Goal: Task Accomplishment & Management: Use online tool/utility

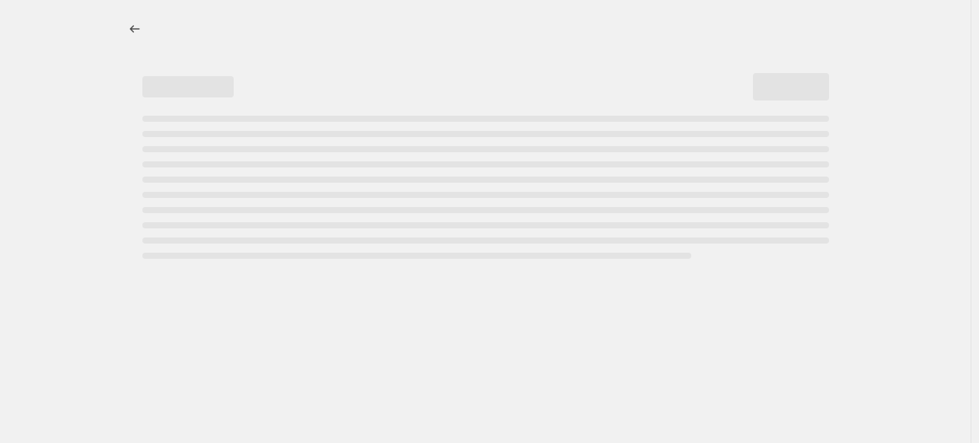
select select "percentage"
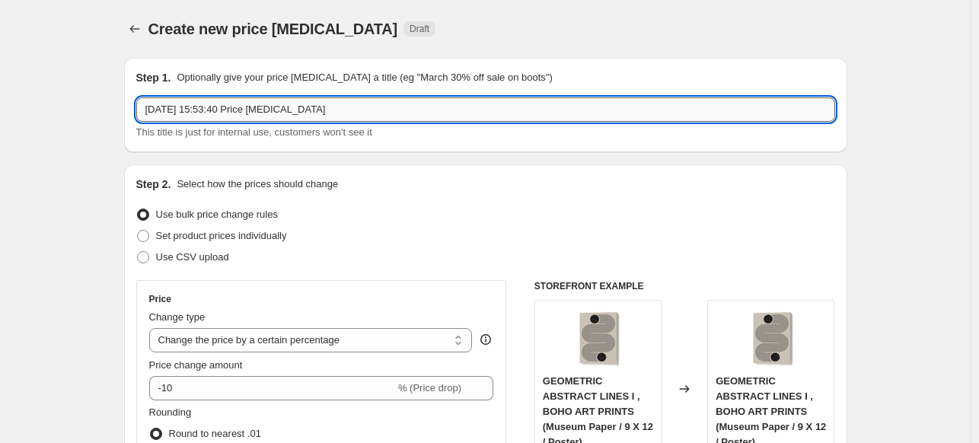
click at [490, 107] on input "[DATE] 15:53:40 Price [MEDICAL_DATA]" at bounding box center [485, 109] width 699 height 24
paste input "[PERSON_NAME] [PERSON_NAME]"
type input "[PERSON_NAME] [PERSON_NAME] 15%"
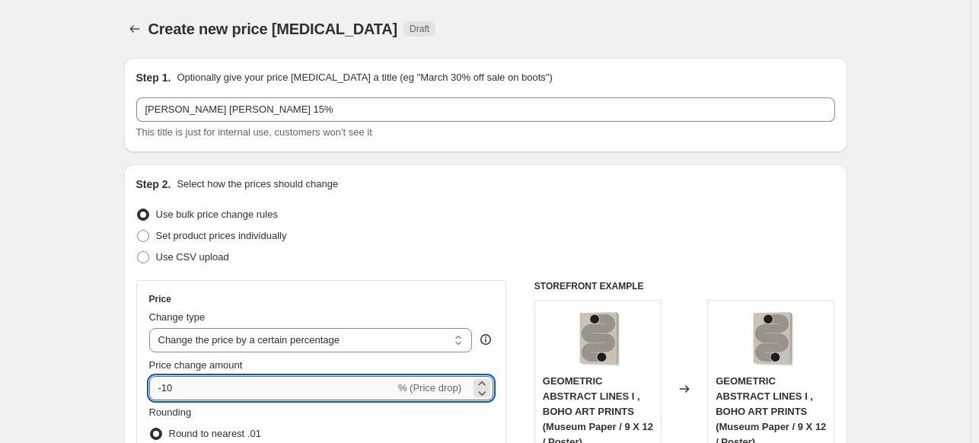
click at [291, 390] on input "-10" at bounding box center [272, 388] width 246 height 24
type input "-15"
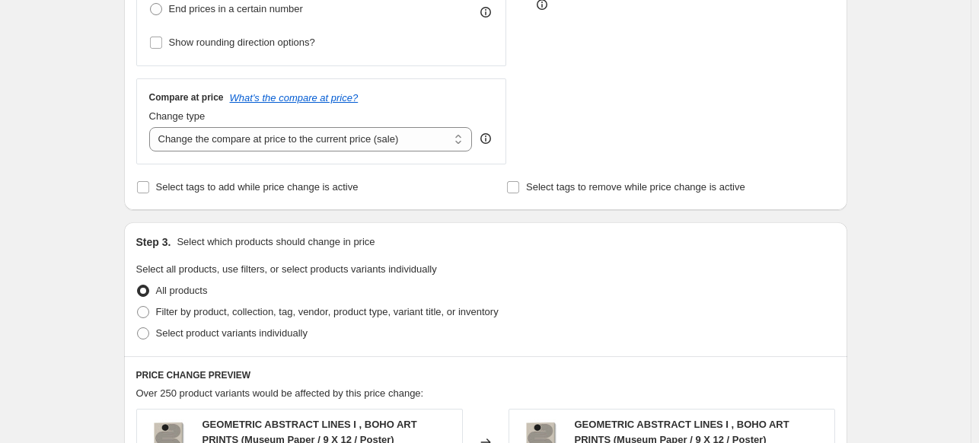
scroll to position [457, 0]
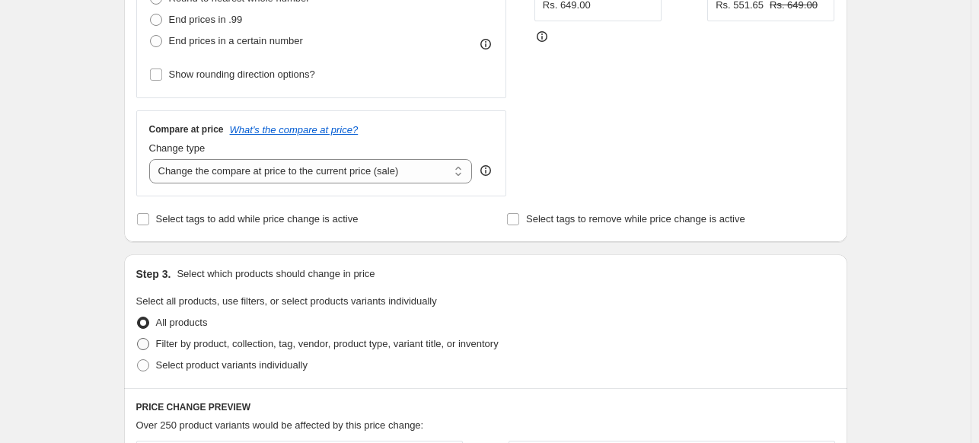
click at [218, 346] on span "Filter by product, collection, tag, vendor, product type, variant title, or inv…" at bounding box center [327, 343] width 342 height 11
click at [138, 339] on input "Filter by product, collection, tag, vendor, product type, variant title, or inv…" at bounding box center [137, 338] width 1 height 1
radio input "true"
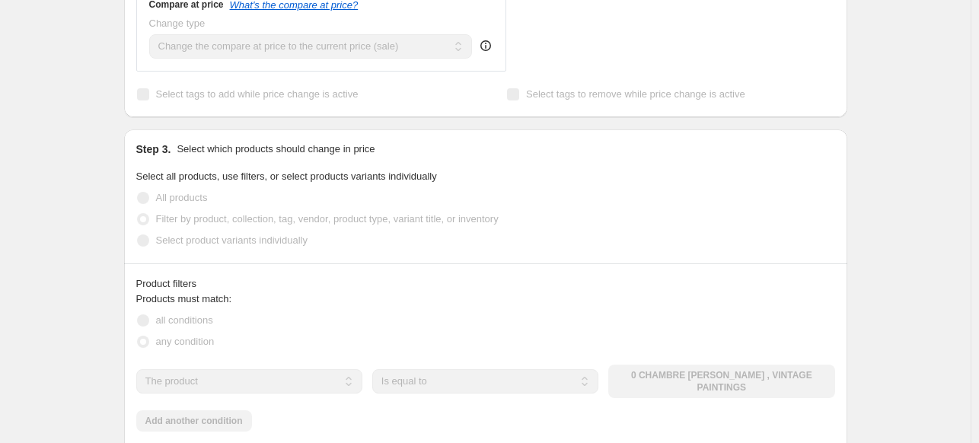
scroll to position [609, 0]
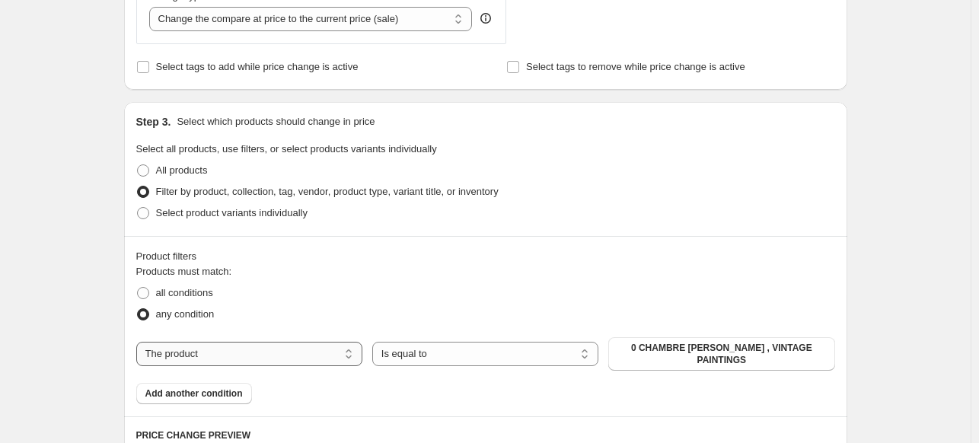
click at [280, 346] on select "The product The product's collection The product's tag The product's vendor The…" at bounding box center [249, 354] width 226 height 24
select select "collection"
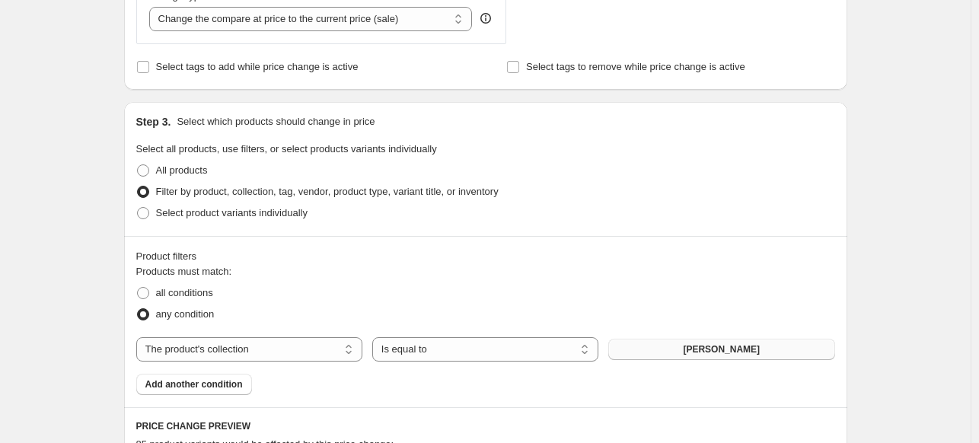
click at [716, 354] on span "[PERSON_NAME]" at bounding box center [721, 349] width 77 height 12
click at [733, 349] on span "[PERSON_NAME]" at bounding box center [721, 349] width 77 height 12
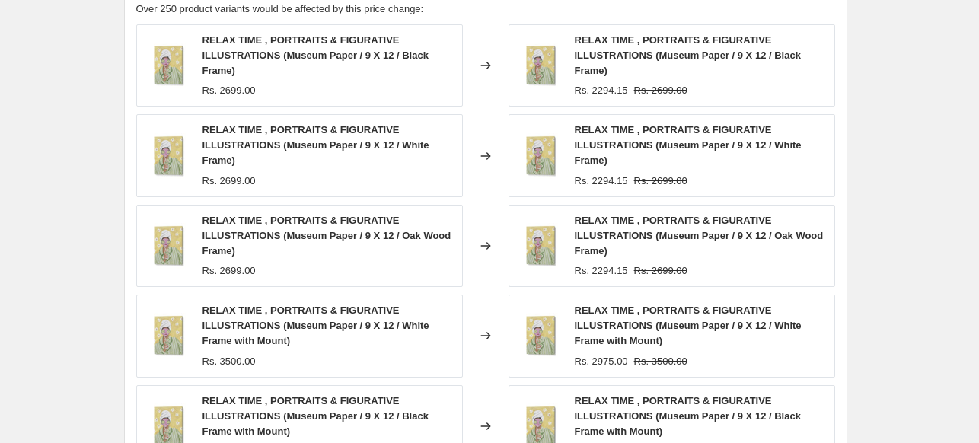
scroll to position [1349, 0]
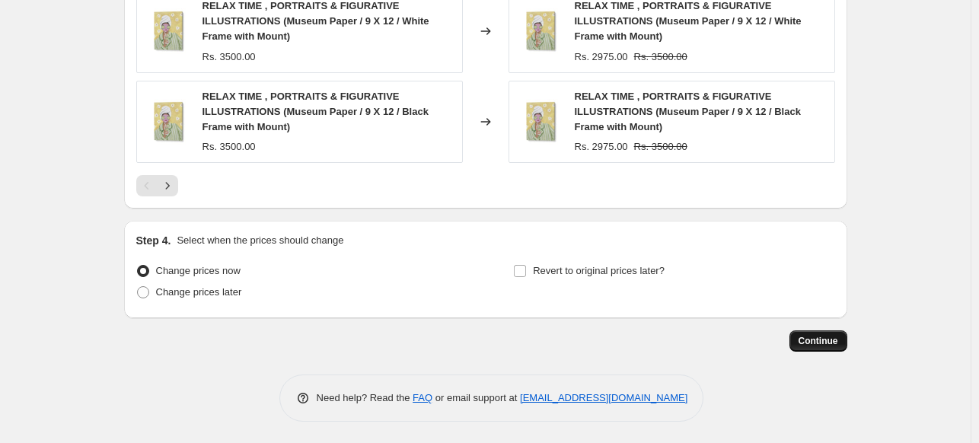
click at [810, 346] on span "Continue" at bounding box center [818, 341] width 40 height 12
click at [811, 343] on span "Continue" at bounding box center [818, 341] width 40 height 12
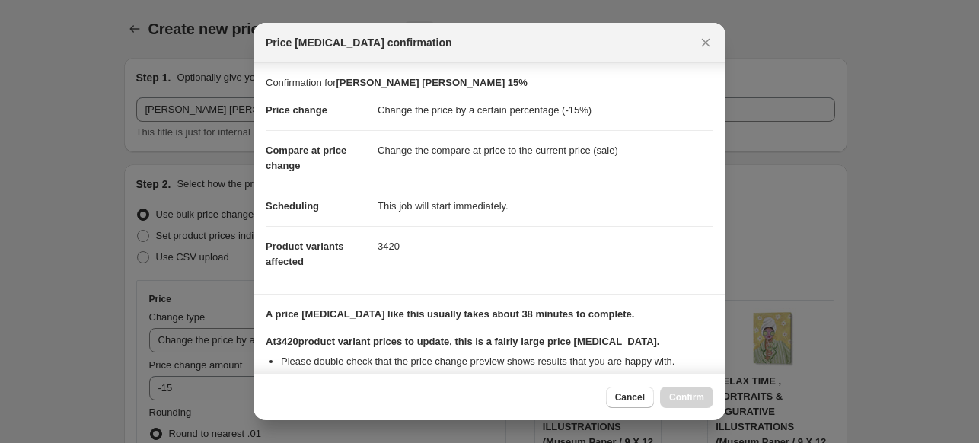
scroll to position [186, 0]
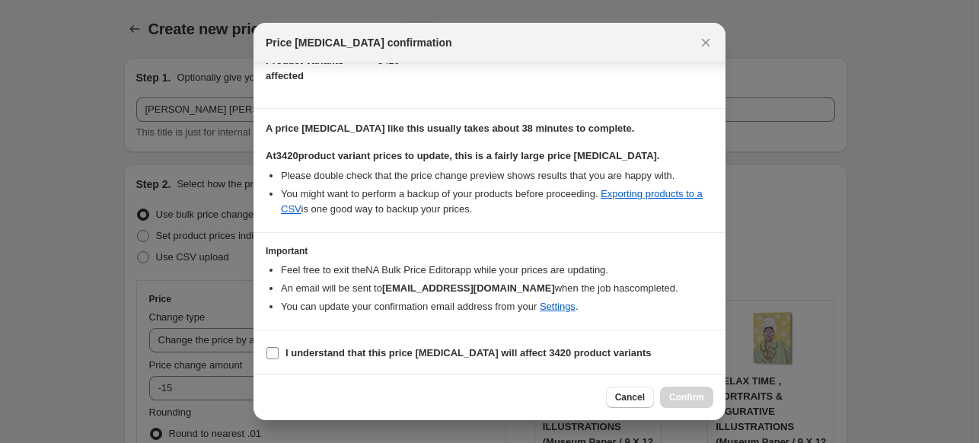
click at [454, 347] on b "I understand that this price [MEDICAL_DATA] will affect 3420 product variants" at bounding box center [468, 352] width 366 height 11
click at [279, 347] on input "I understand that this price [MEDICAL_DATA] will affect 3420 product variants" at bounding box center [272, 353] width 12 height 12
checkbox input "true"
click at [679, 393] on span "Confirm" at bounding box center [686, 397] width 35 height 12
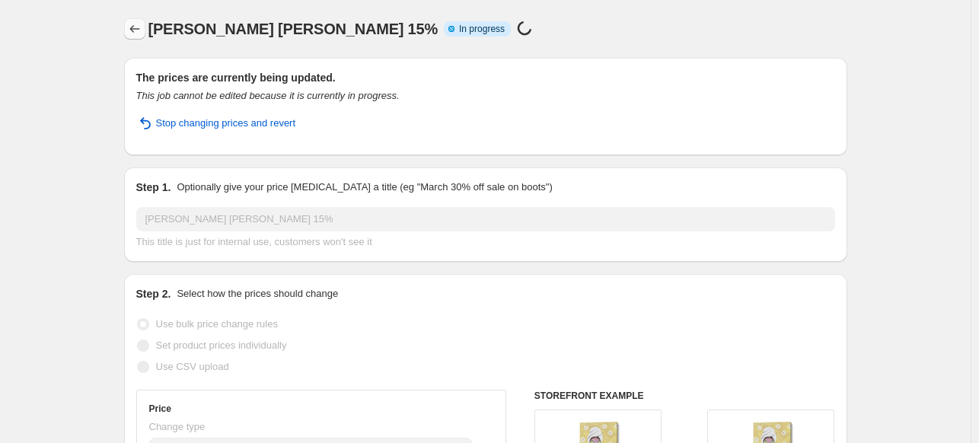
click at [138, 24] on icon "Price change jobs" at bounding box center [134, 28] width 15 height 15
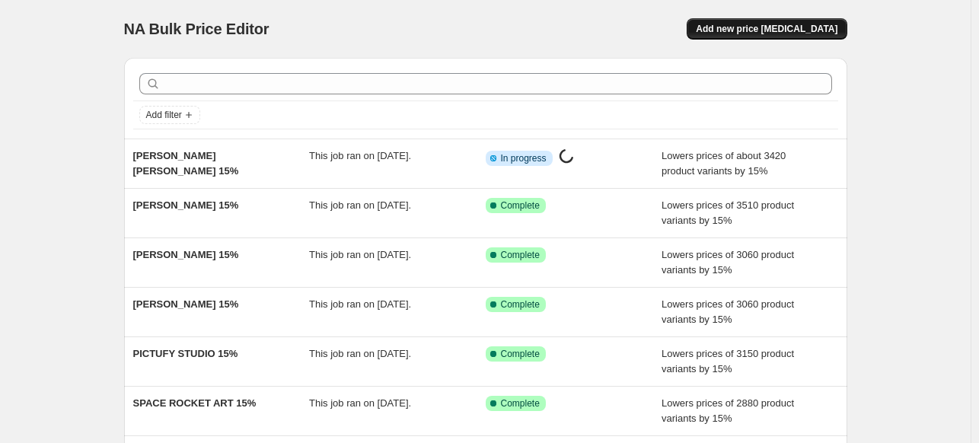
click at [759, 31] on span "Add new price [MEDICAL_DATA]" at bounding box center [767, 29] width 142 height 12
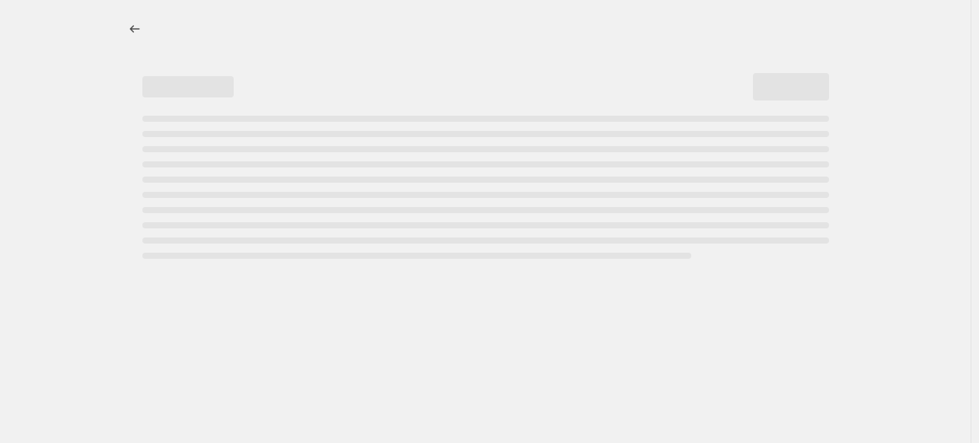
select select "percentage"
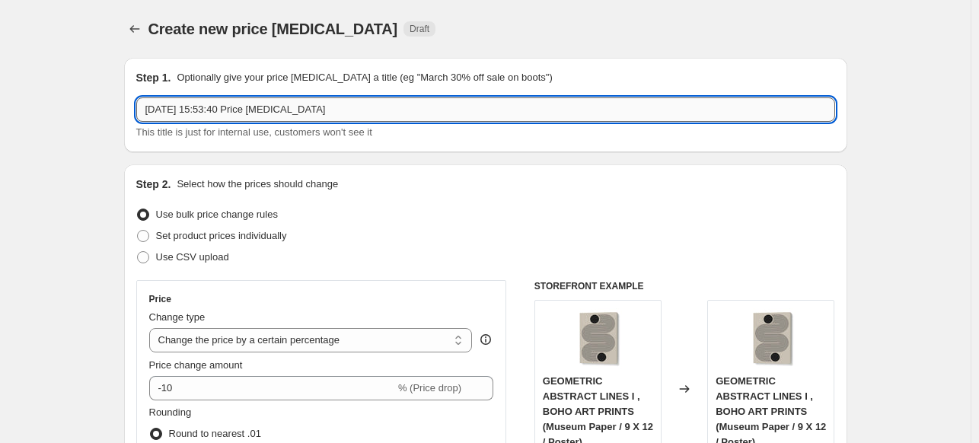
click at [424, 107] on input "[DATE] 15:53:40 Price [MEDICAL_DATA]" at bounding box center [485, 109] width 699 height 24
paste input "15% DONE"
paste input "BILGE PAKSOYLU"
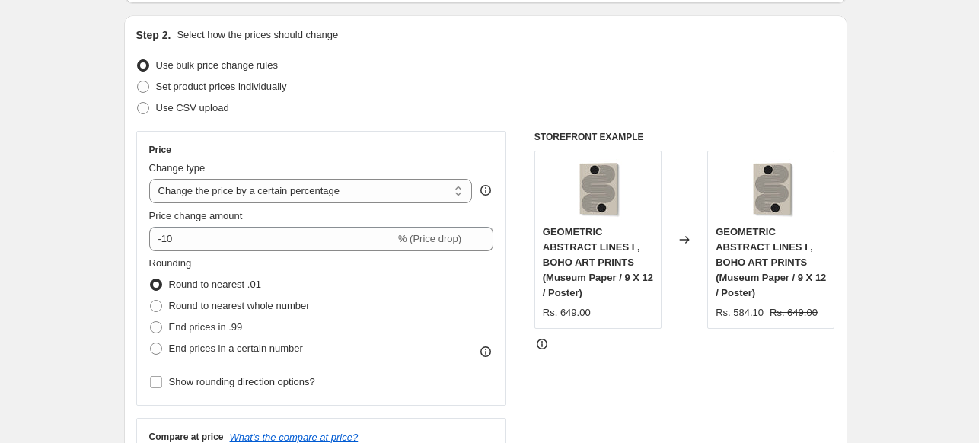
scroll to position [152, 0]
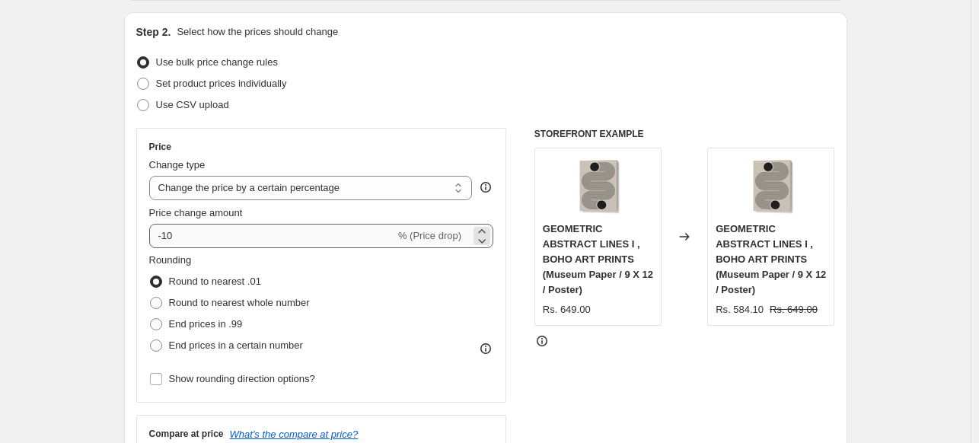
type input "BILGE PAKSOYLU 15%"
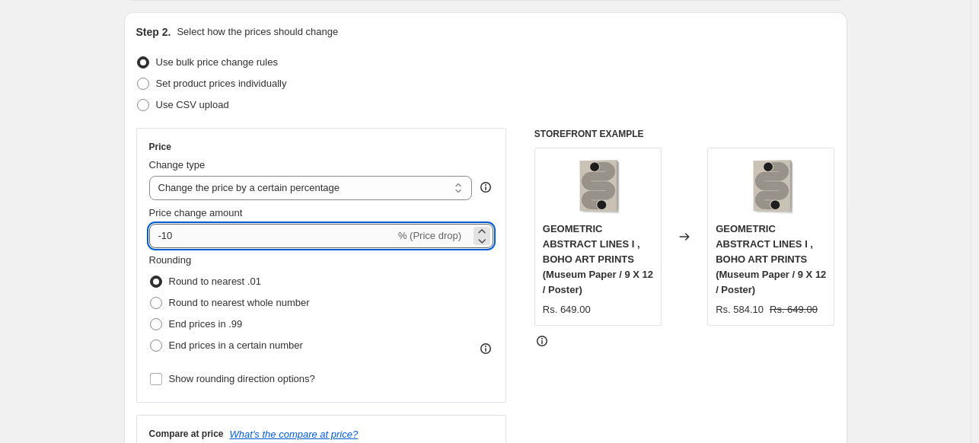
click at [295, 242] on input "-10" at bounding box center [272, 236] width 246 height 24
type input "-15"
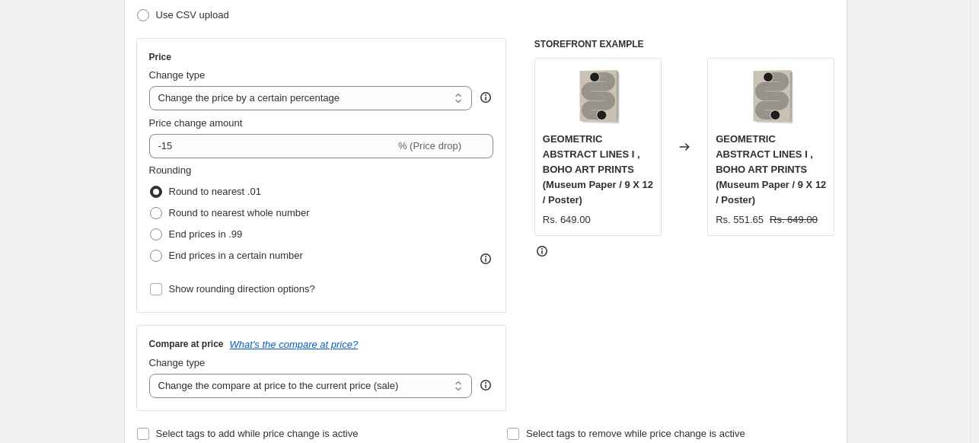
scroll to position [457, 0]
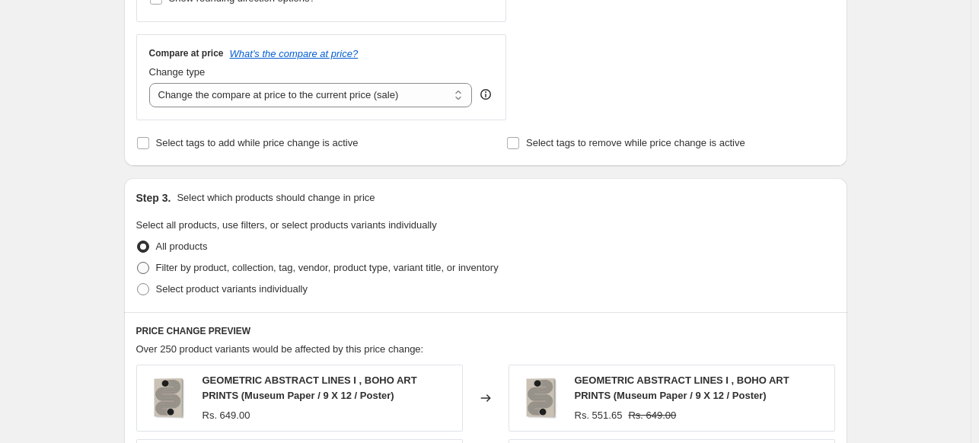
click at [193, 270] on span "Filter by product, collection, tag, vendor, product type, variant title, or inv…" at bounding box center [327, 267] width 342 height 11
click at [138, 263] on input "Filter by product, collection, tag, vendor, product type, variant title, or inv…" at bounding box center [137, 262] width 1 height 1
radio input "true"
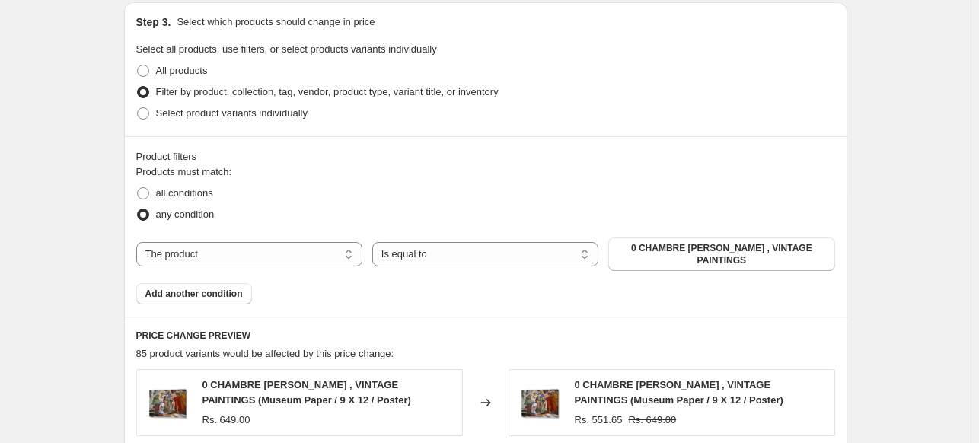
scroll to position [761, 0]
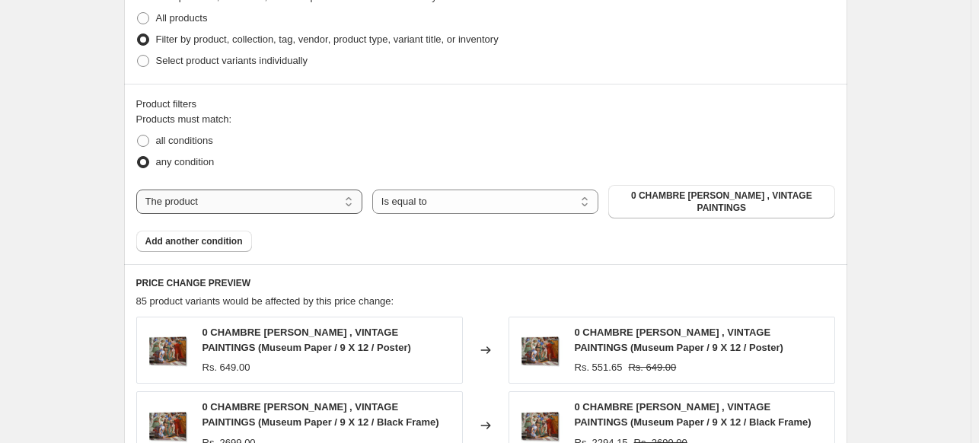
click at [333, 203] on select "The product The product's collection The product's tag The product's vendor The…" at bounding box center [249, 201] width 226 height 24
select select "collection"
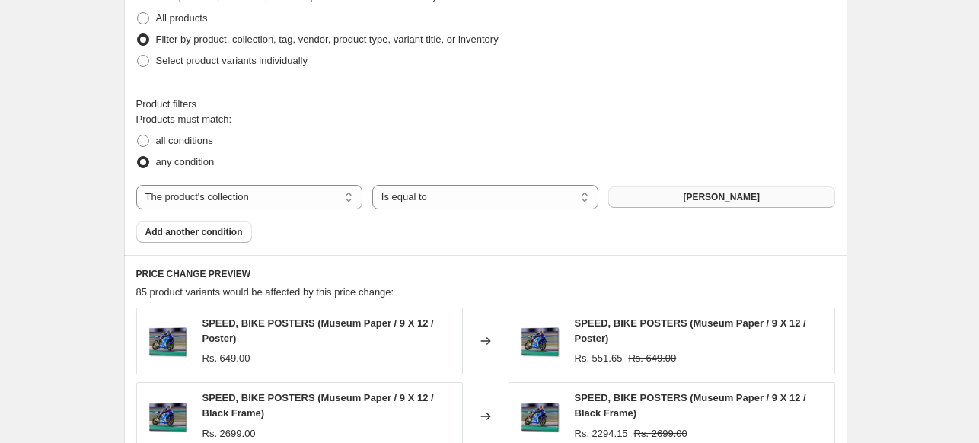
click at [758, 200] on span "[PERSON_NAME]" at bounding box center [721, 197] width 77 height 12
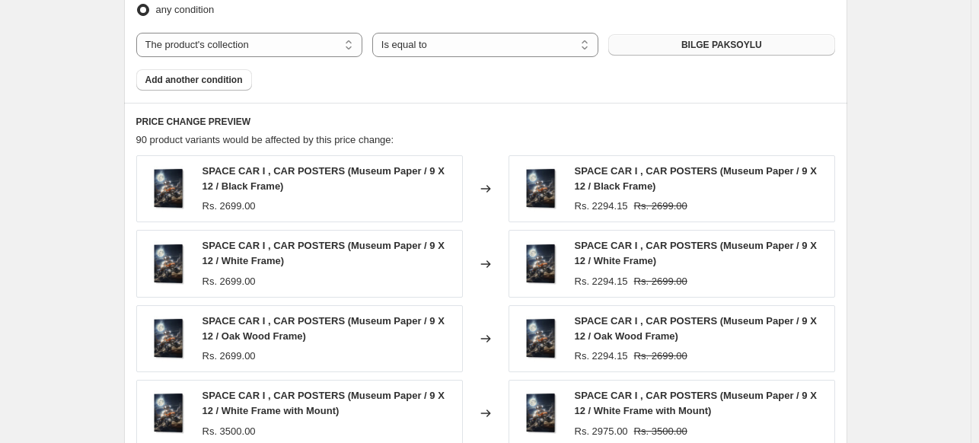
scroll to position [1272, 0]
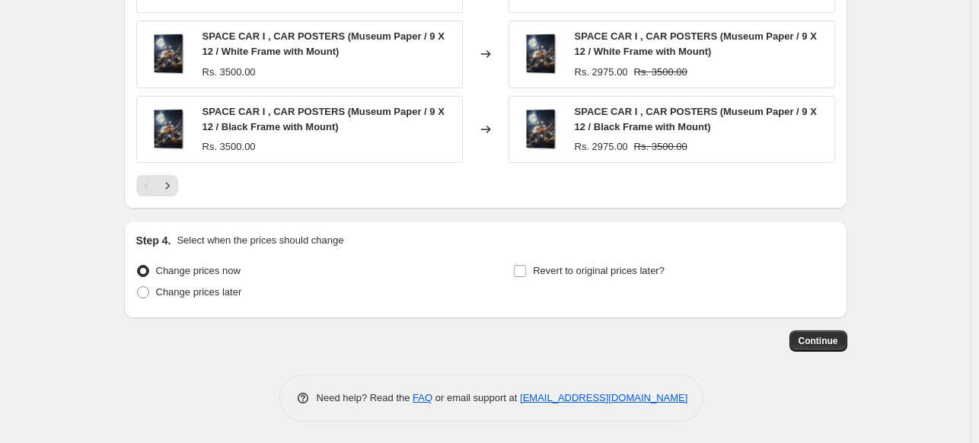
click at [823, 340] on span "Continue" at bounding box center [818, 341] width 40 height 12
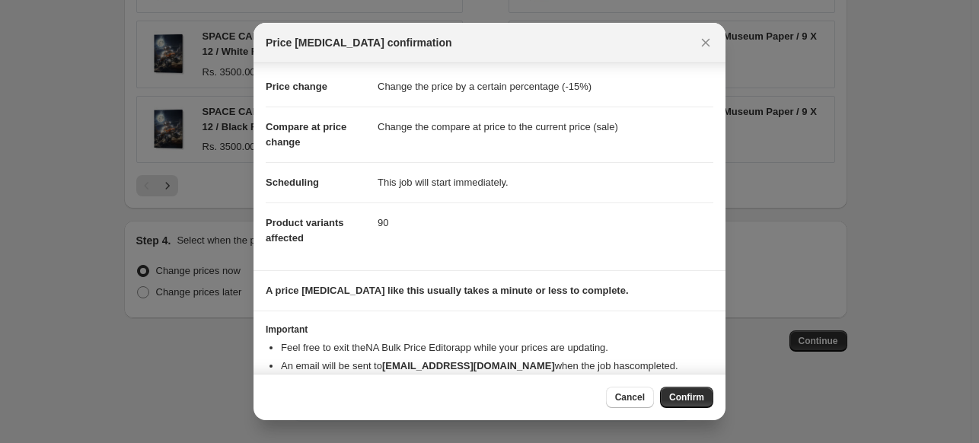
scroll to position [56, 0]
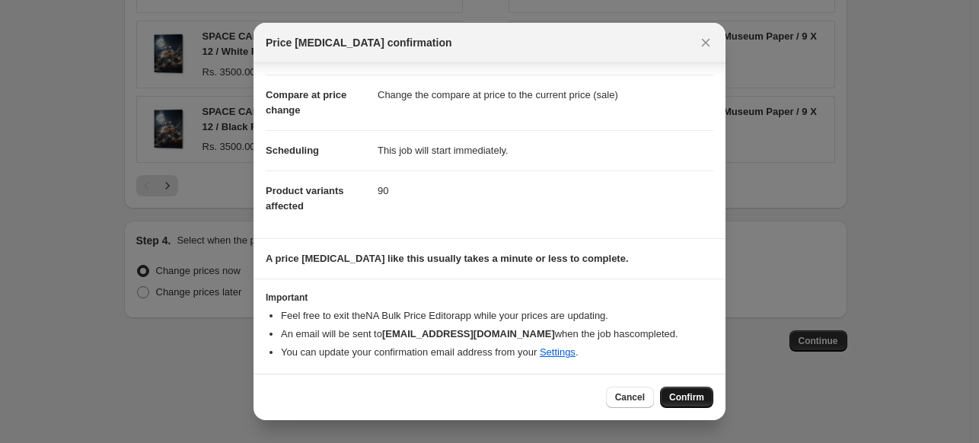
click at [699, 400] on span "Confirm" at bounding box center [686, 397] width 35 height 12
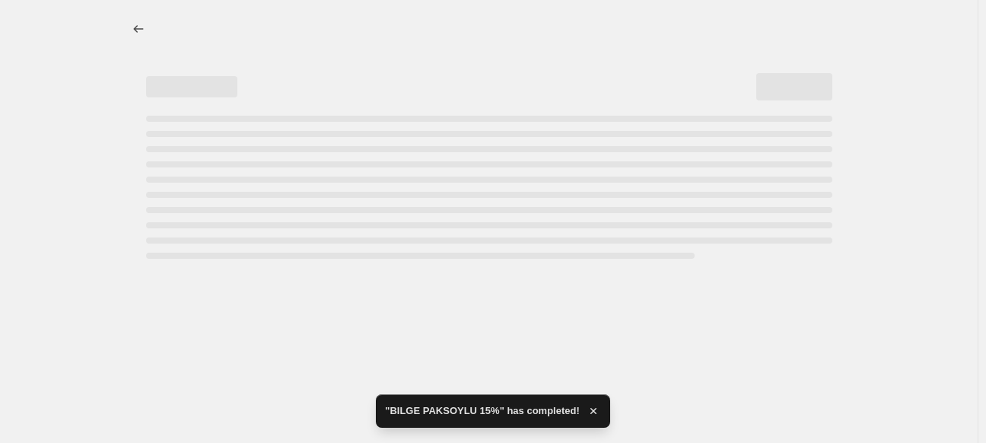
select select "percentage"
select select "collection"
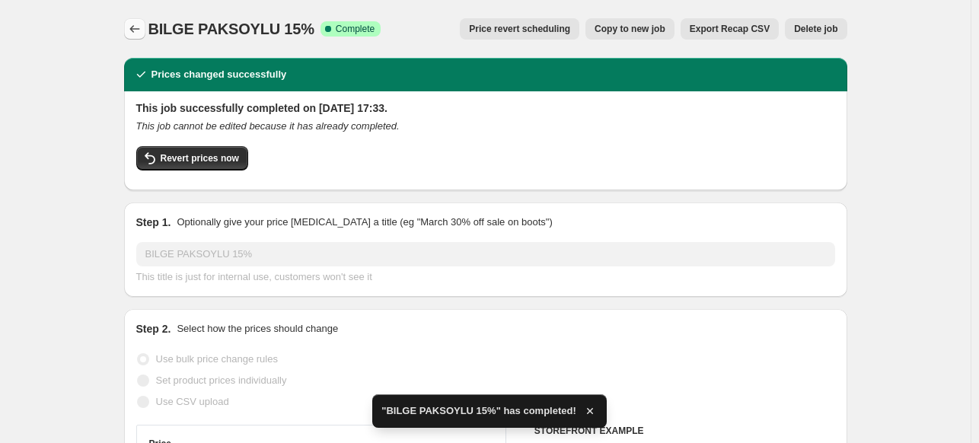
click at [134, 36] on icon "Price change jobs" at bounding box center [134, 28] width 15 height 15
